Goal: Check status

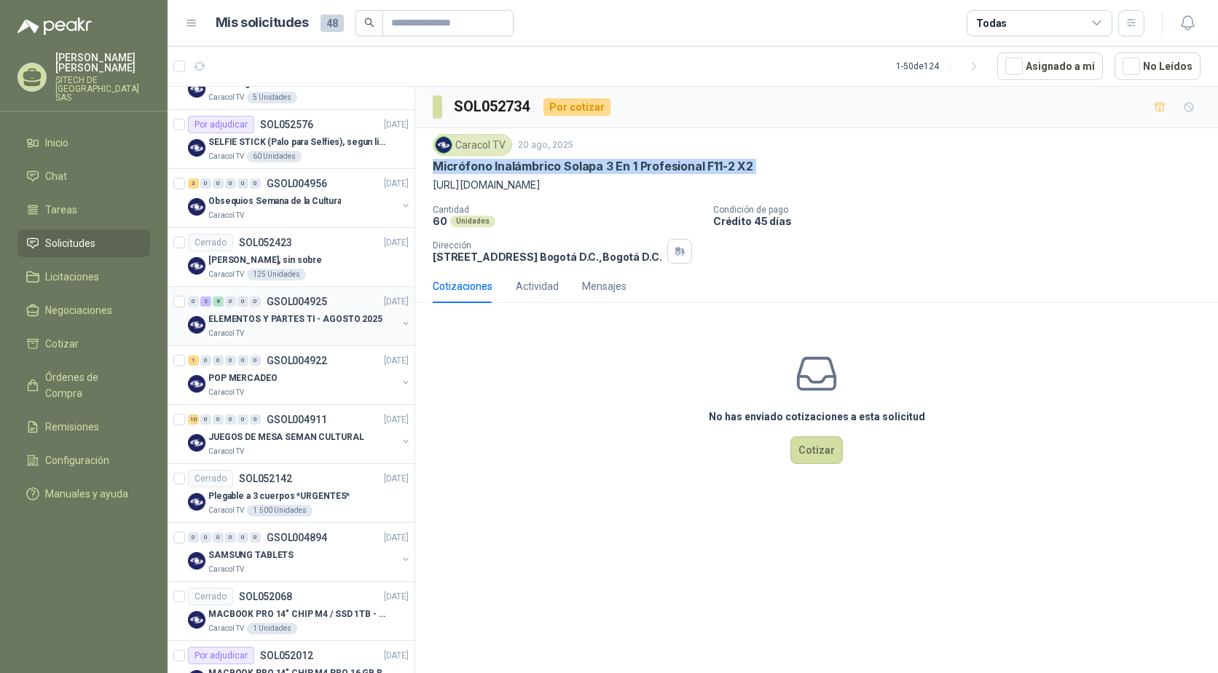
scroll to position [437, 0]
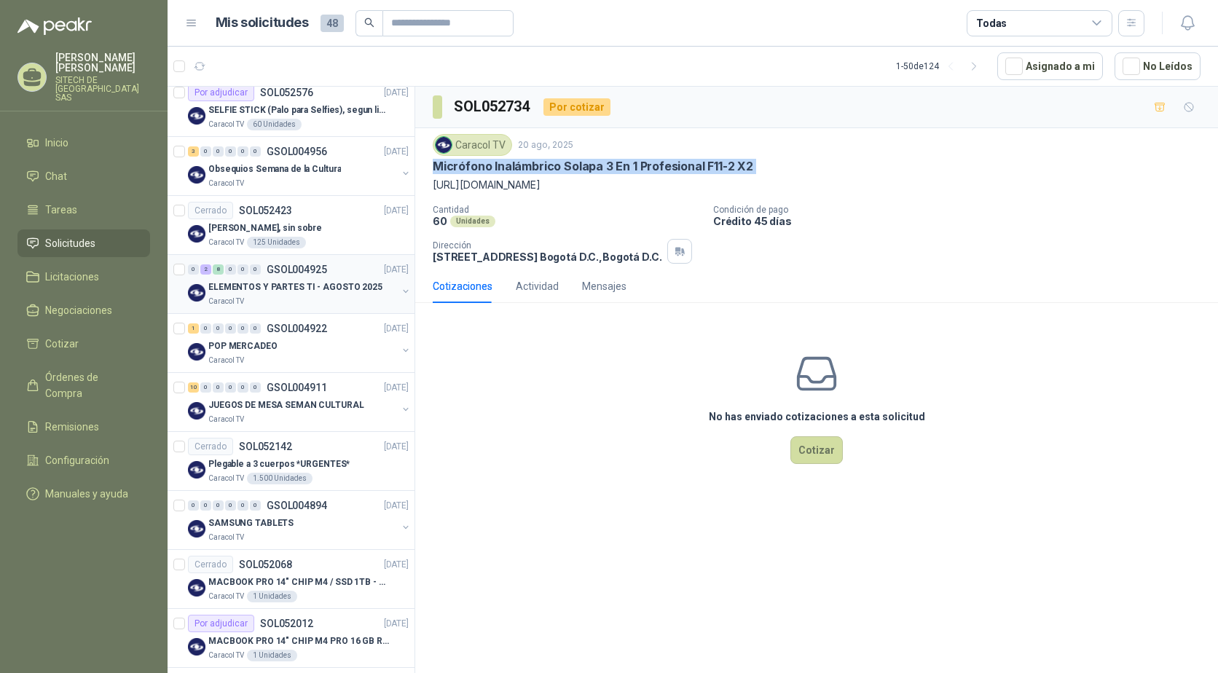
click at [218, 268] on div "8" at bounding box center [218, 269] width 11 height 10
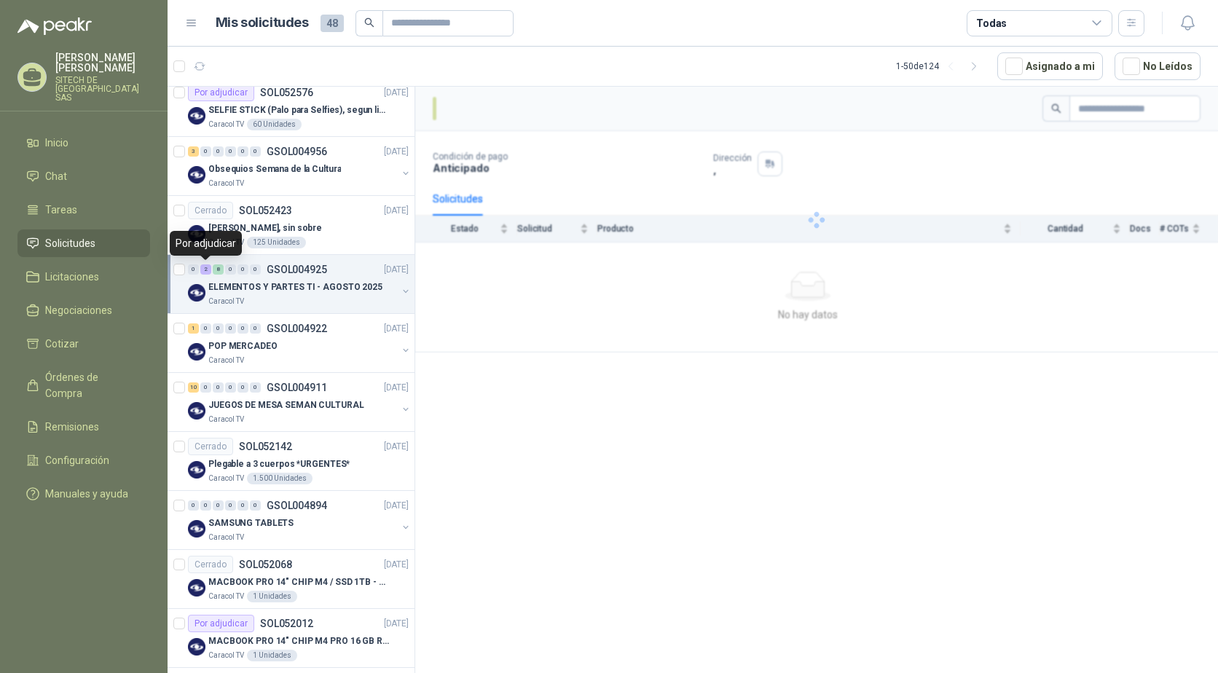
click at [208, 269] on div "2" at bounding box center [205, 269] width 11 height 10
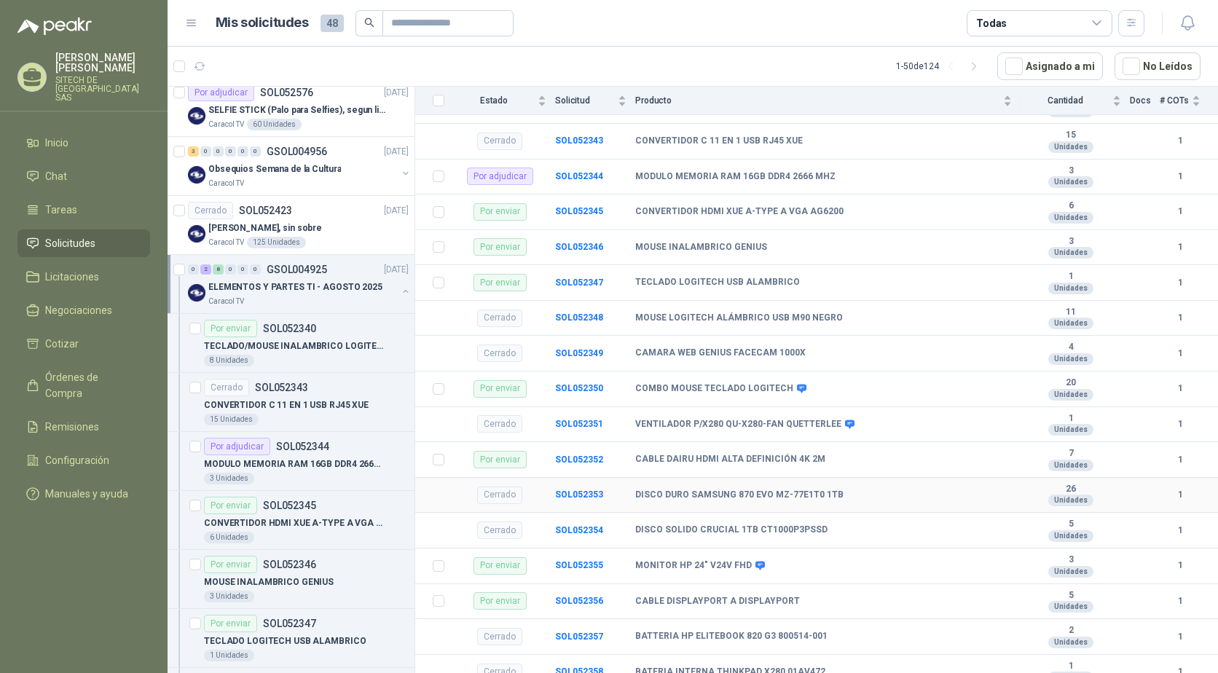
scroll to position [219, 0]
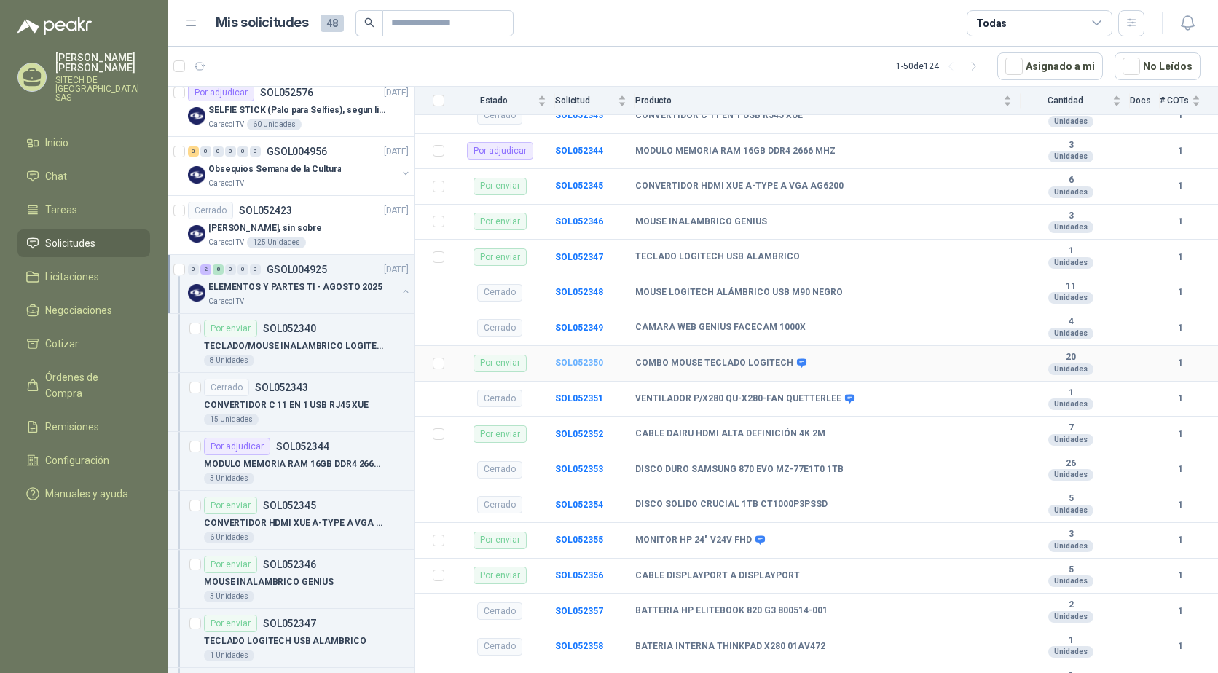
click at [571, 361] on b "SOL052350" at bounding box center [579, 363] width 48 height 10
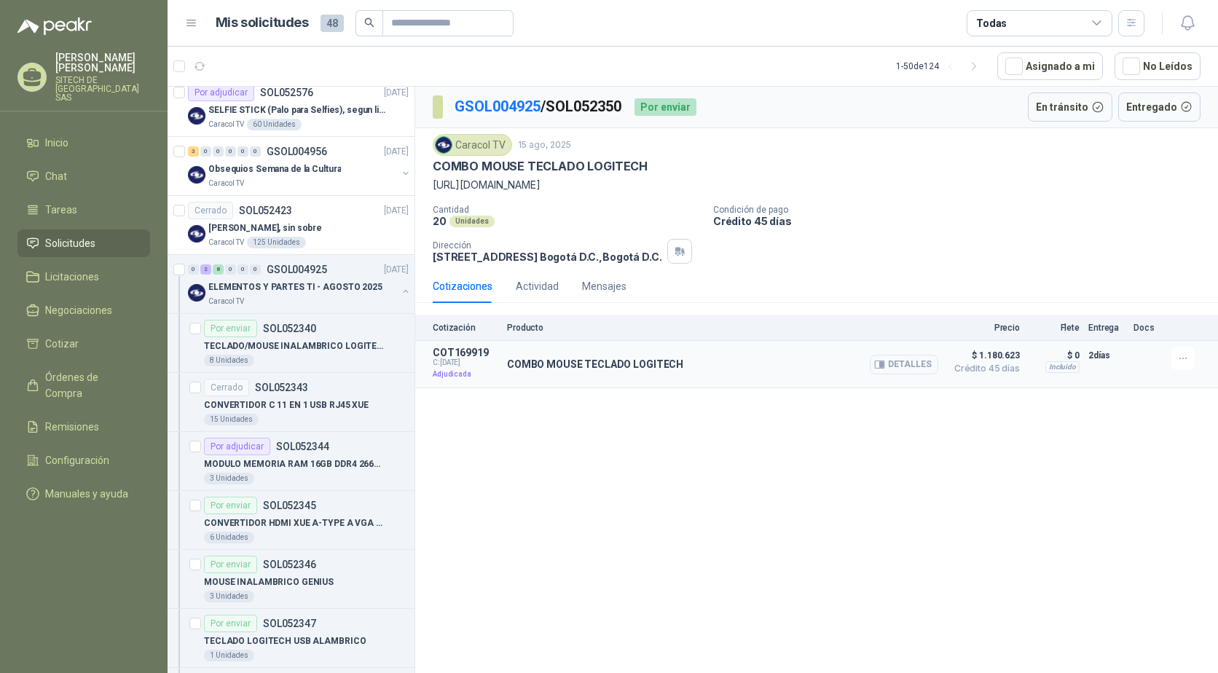
click at [893, 358] on button "Detalles" at bounding box center [904, 365] width 68 height 20
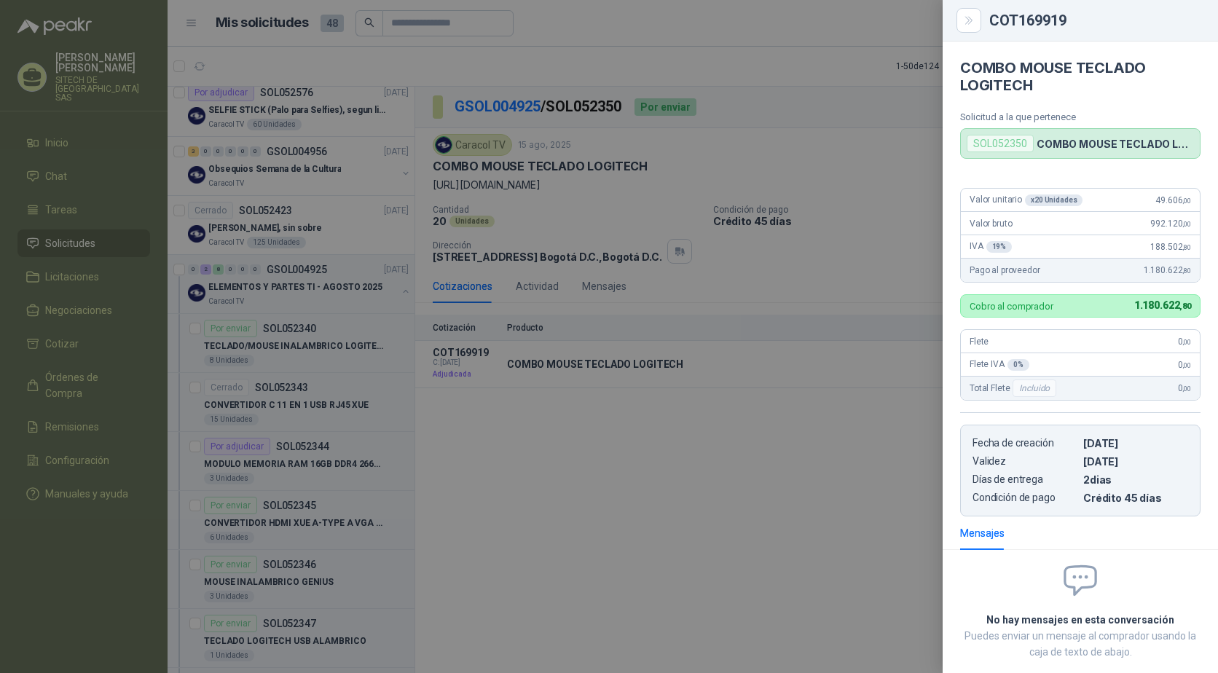
click at [830, 241] on div at bounding box center [609, 336] width 1218 height 673
